Goal: Task Accomplishment & Management: Manage account settings

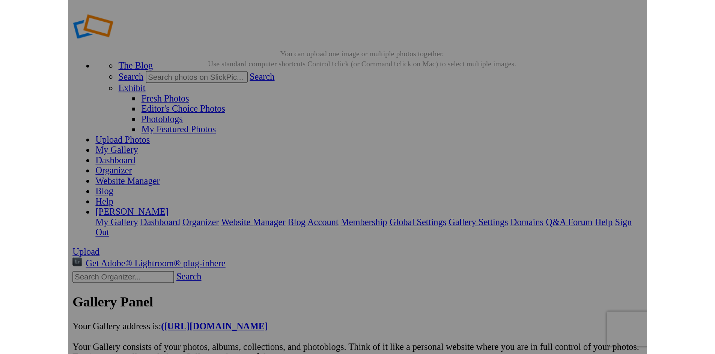
scroll to position [0, 614]
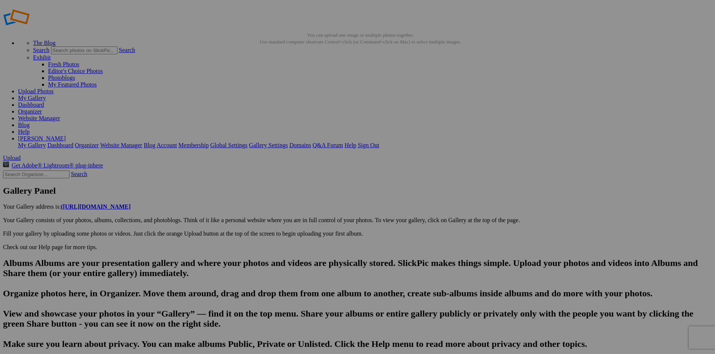
drag, startPoint x: 243, startPoint y: 307, endPoint x: 198, endPoint y: 305, distance: 44.7
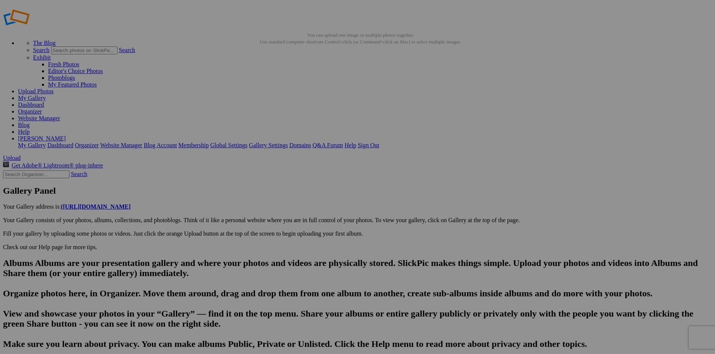
type input "The Old Mission General Store in the northern part of the peninsula. Since [DAT…"
paste textarea "This Middle-Of-Nowhere General Store In [US_STATE] Has Been Here For Over 180 Y…"
paste textarea "Located in the heart of [US_STATE]’s [GEOGRAPHIC_DATA], there lies a charming r…"
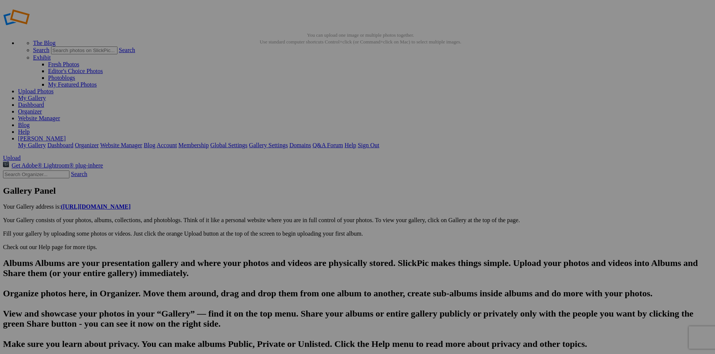
type textarea "This Middle-Of-Nowhere General Store In [US_STATE] Has Been Here For Over 180 Y…"
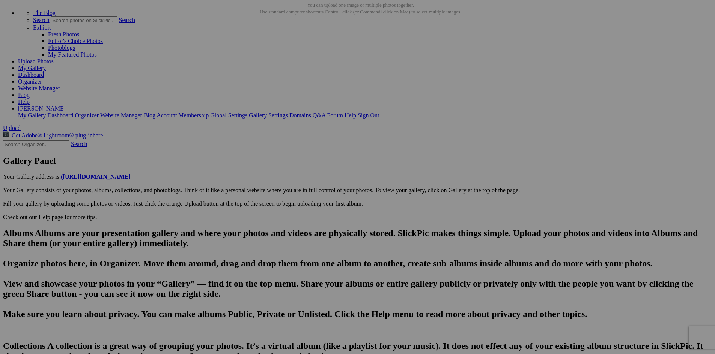
scroll to position [44, 0]
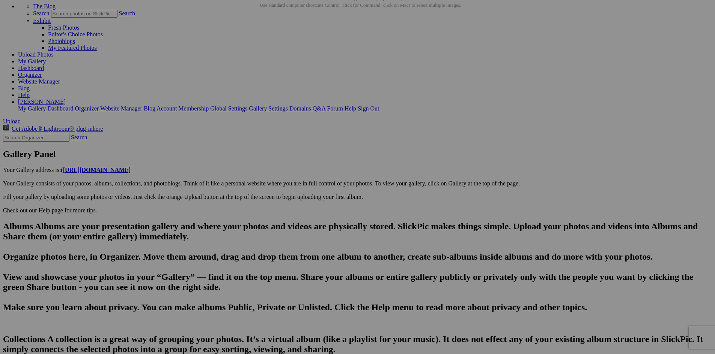
type input "The Old Mission General Store in the north-central part of the peninsula. Since…"
paste textarea "Step into a world where the wooden floors creak with stories of the past and th…"
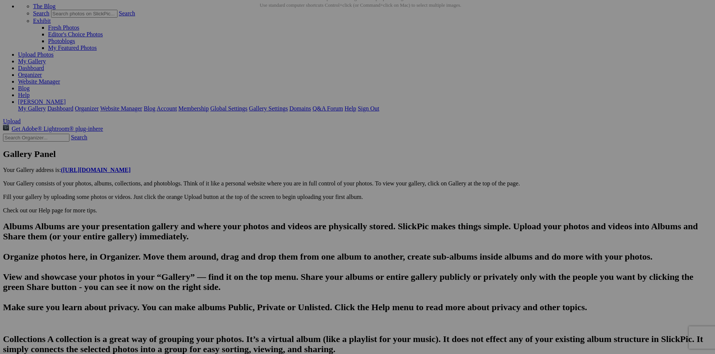
scroll to position [13, 0]
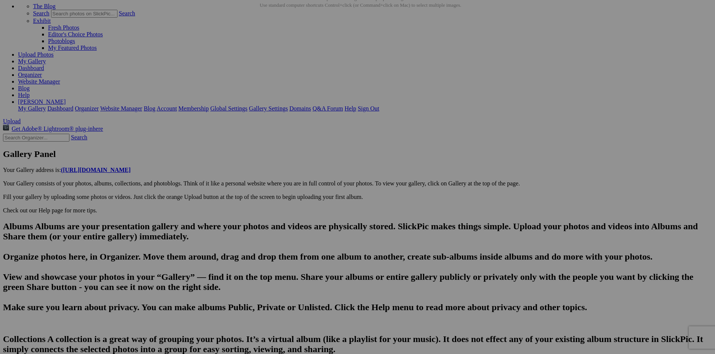
paste textarea "And the history part? Well, it’s not whispering—it’s shouting from eve"
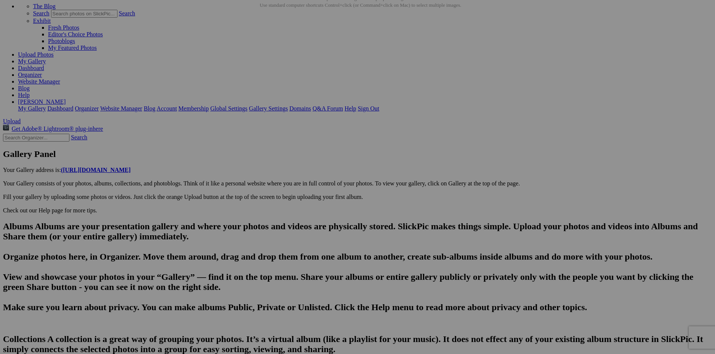
type textarea "This Middle-Of-Nowhere General Store In [US_STATE] Has Been Here For Over 180 Y…"
type input "DSC05228"
type textarea "Enter here..."
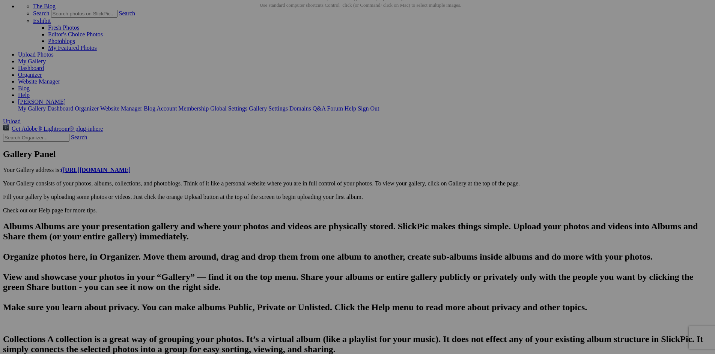
scroll to position [0, 637]
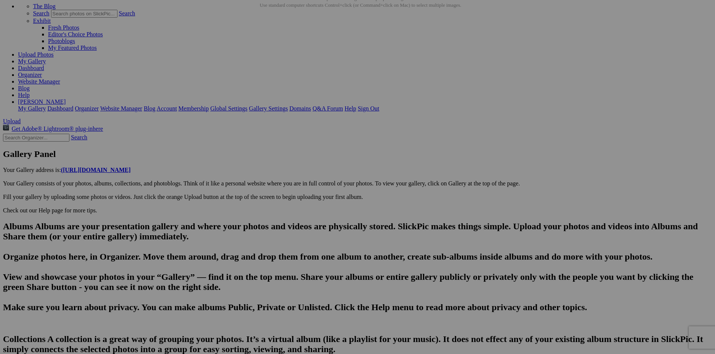
scroll to position [0, 880]
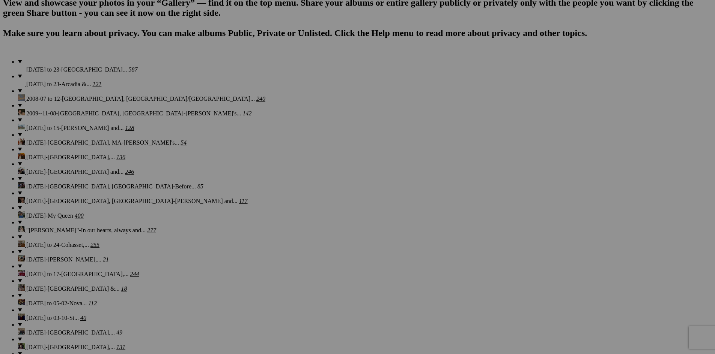
scroll to position [478, 0]
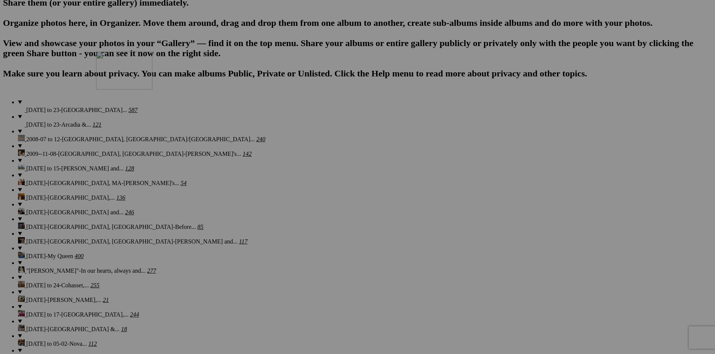
drag, startPoint x: 677, startPoint y: 225, endPoint x: 197, endPoint y: 112, distance: 493.0
drag, startPoint x: 140, startPoint y: 307, endPoint x: 255, endPoint y: 105, distance: 233.4
drag, startPoint x: 205, startPoint y: 309, endPoint x: 255, endPoint y: 107, distance: 208.0
drag, startPoint x: 287, startPoint y: 311, endPoint x: 323, endPoint y: 106, distance: 208.0
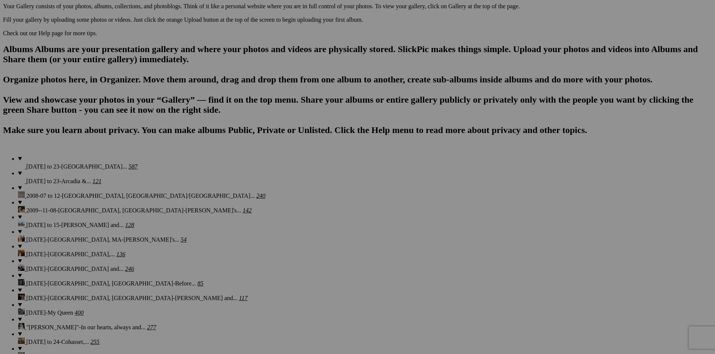
scroll to position [365, 0]
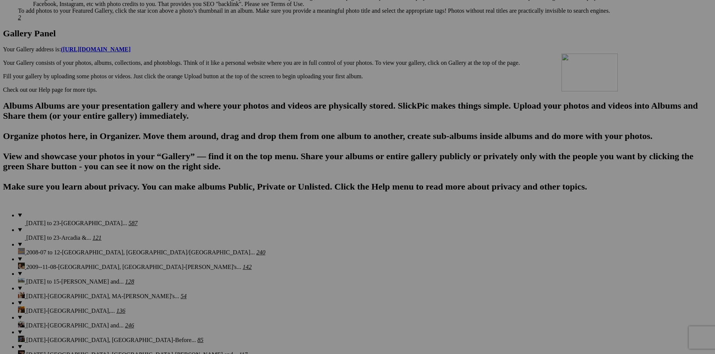
drag, startPoint x: 224, startPoint y: 243, endPoint x: 665, endPoint y: 121, distance: 457.0
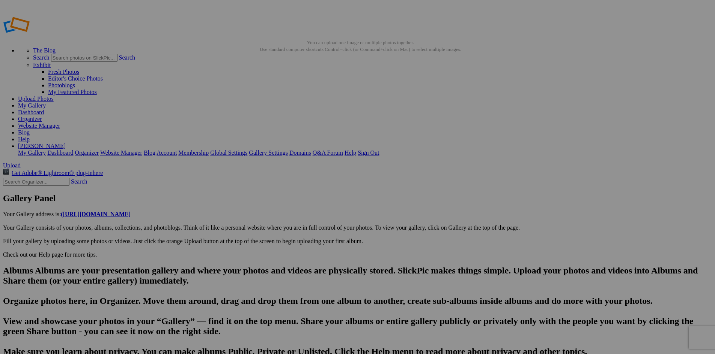
type input "DSC05248"
paste textarea "You’ve got shelves lined with products that would make your grandma do the [GEO…"
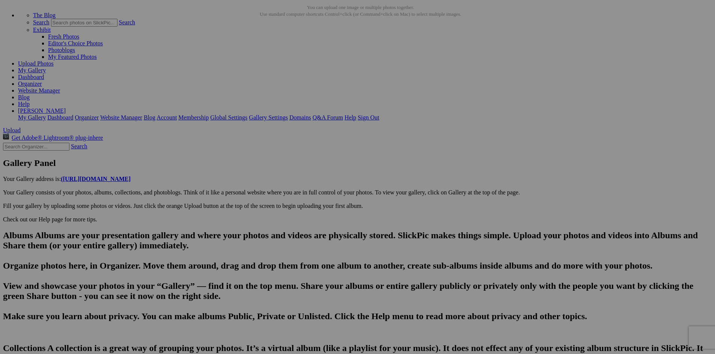
scroll to position [36, 0]
drag, startPoint x: 244, startPoint y: 313, endPoint x: 196, endPoint y: 325, distance: 49.4
paste textarea "This isn’t just a shop but a living museum where the exhibits are for sale and …"
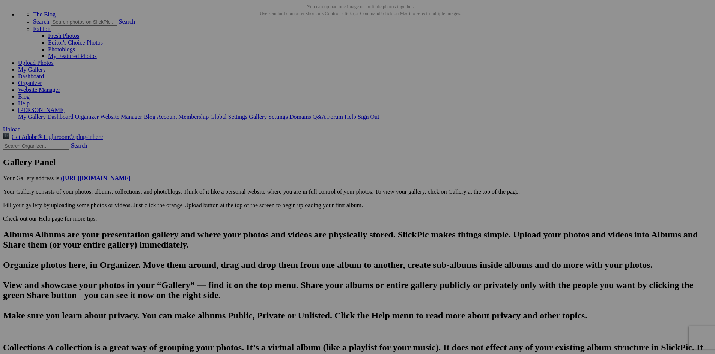
scroll to position [0, 0]
drag, startPoint x: 387, startPoint y: 320, endPoint x: 449, endPoint y: 312, distance: 62.4
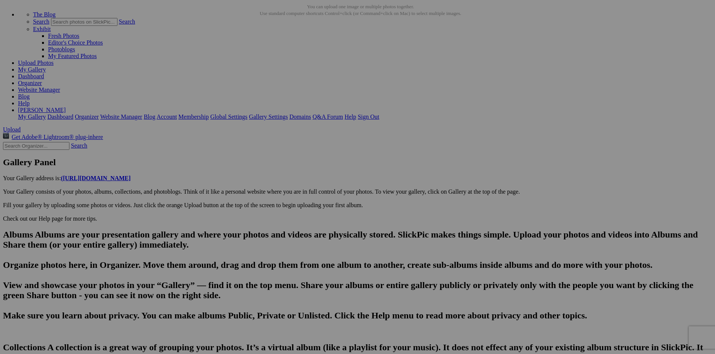
type textarea "You’ve got shelves lined with products that would make your grandma do the [GEO…"
drag, startPoint x: 240, startPoint y: 279, endPoint x: 199, endPoint y: 279, distance: 40.9
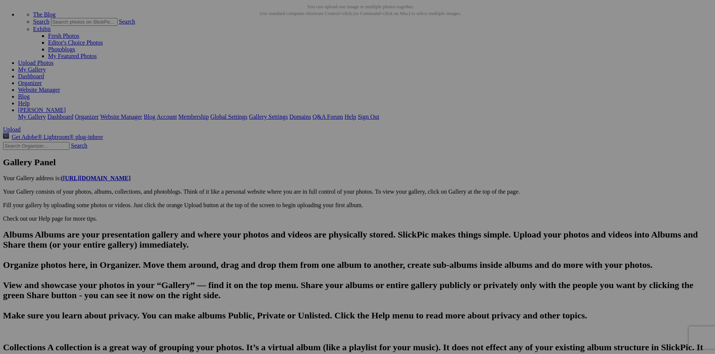
type input "DSC05230"
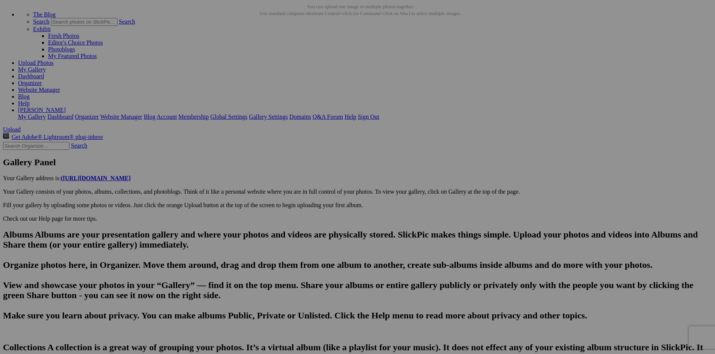
type textarea "Enter here..."
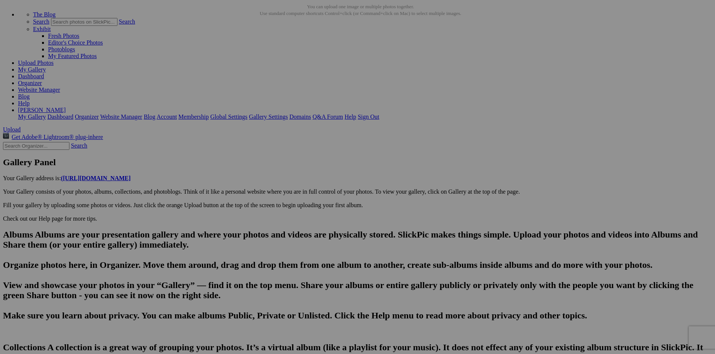
scroll to position [0, 1050]
type input "DSC05251"
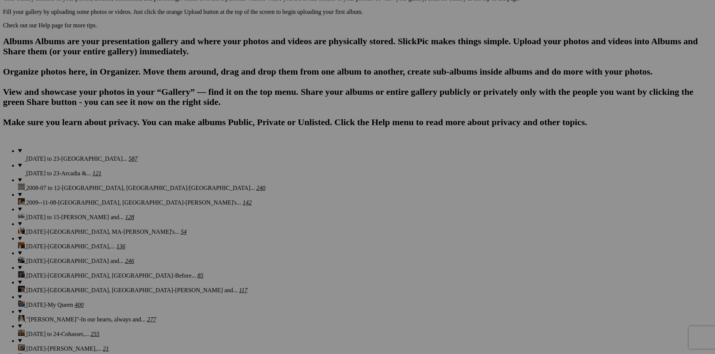
scroll to position [0, 34]
drag, startPoint x: 648, startPoint y: 101, endPoint x: 670, endPoint y: 109, distance: 23.6
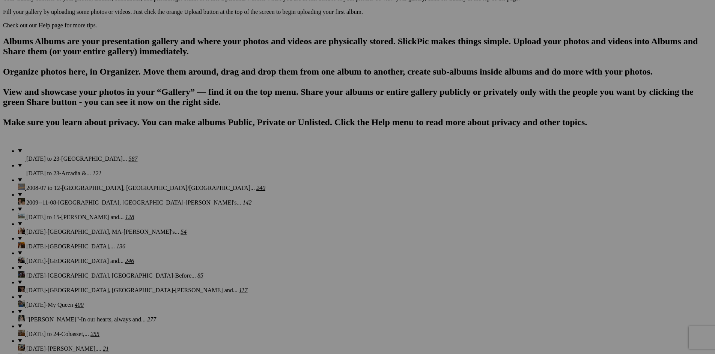
paste input "The Old Mission General Store"
type input "The Old Mission General StoreDSC05228"
